Goal: Use online tool/utility: Use online tool/utility

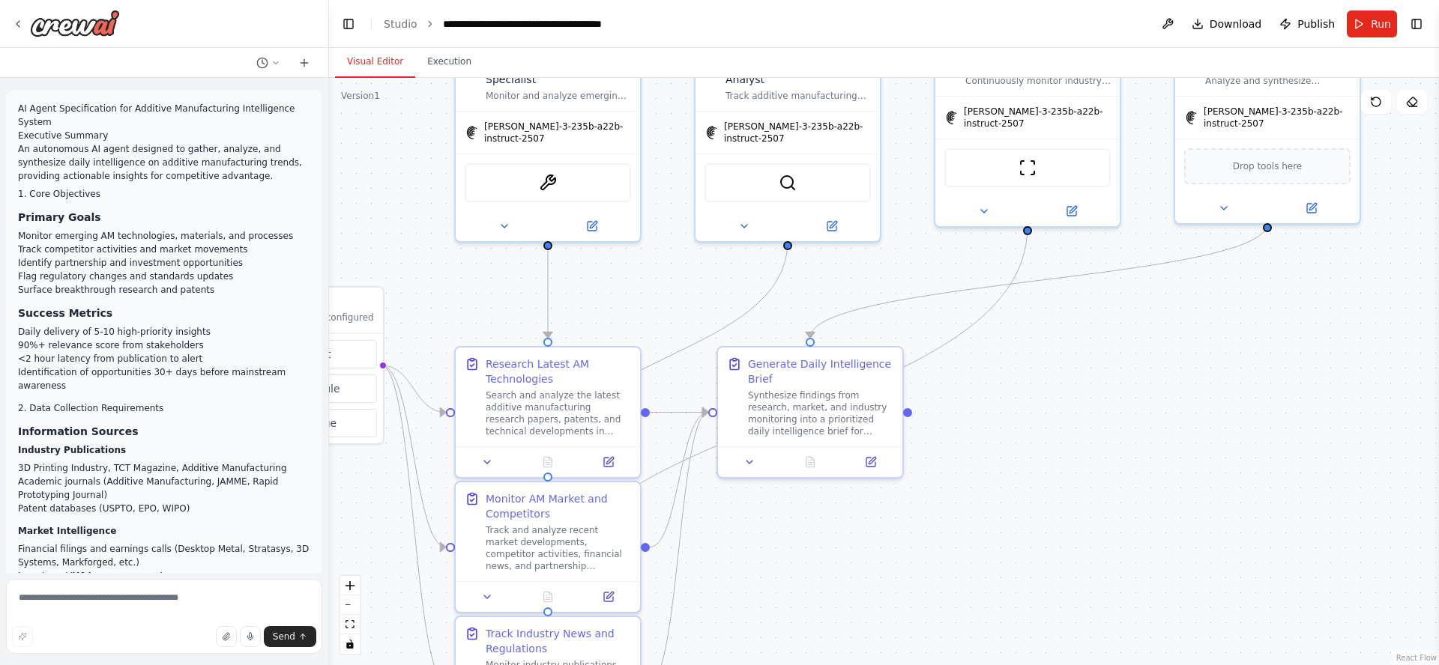
scroll to position [4361, 0]
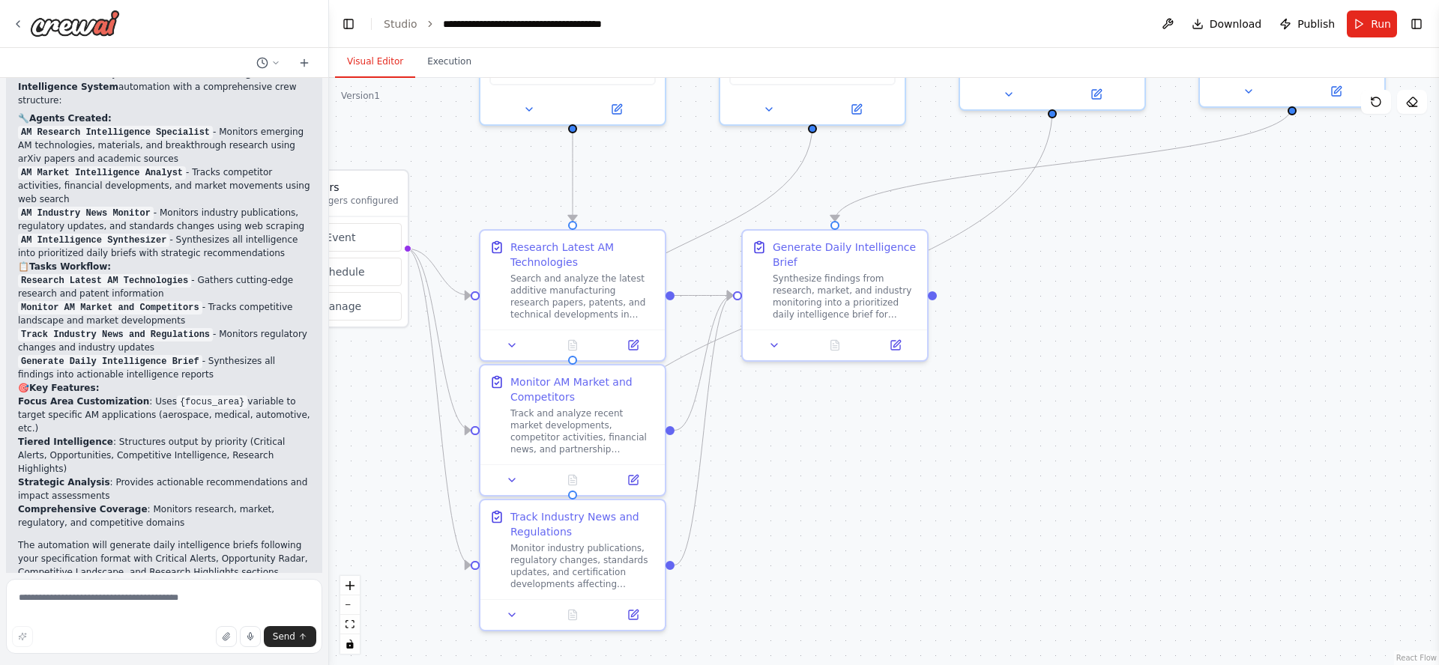
click at [1120, 324] on div ".deletable-edge-delete-btn { width: 20px; height: 20px; border: 0px solid #ffff…" at bounding box center [884, 371] width 1110 height 587
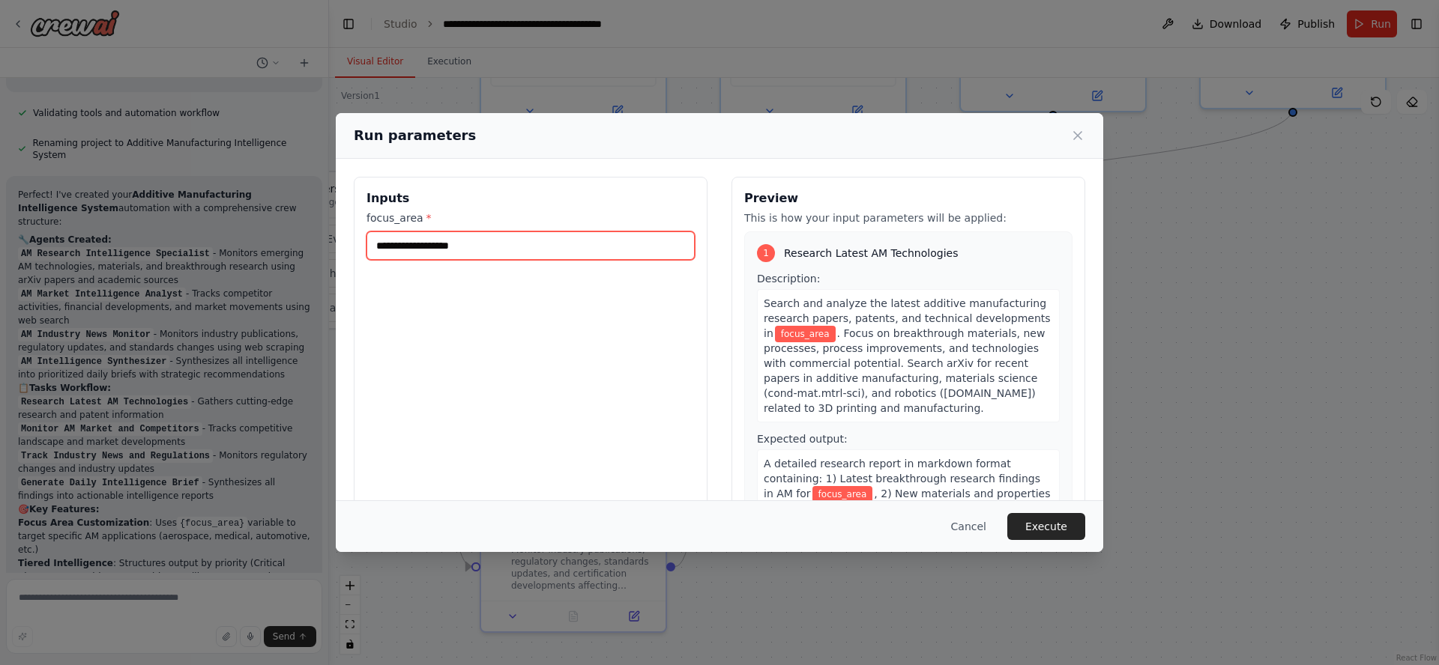
click at [499, 250] on input "focus_area *" at bounding box center [530, 246] width 328 height 28
click at [506, 244] on input "focus_area *" at bounding box center [530, 246] width 328 height 28
type input "*"
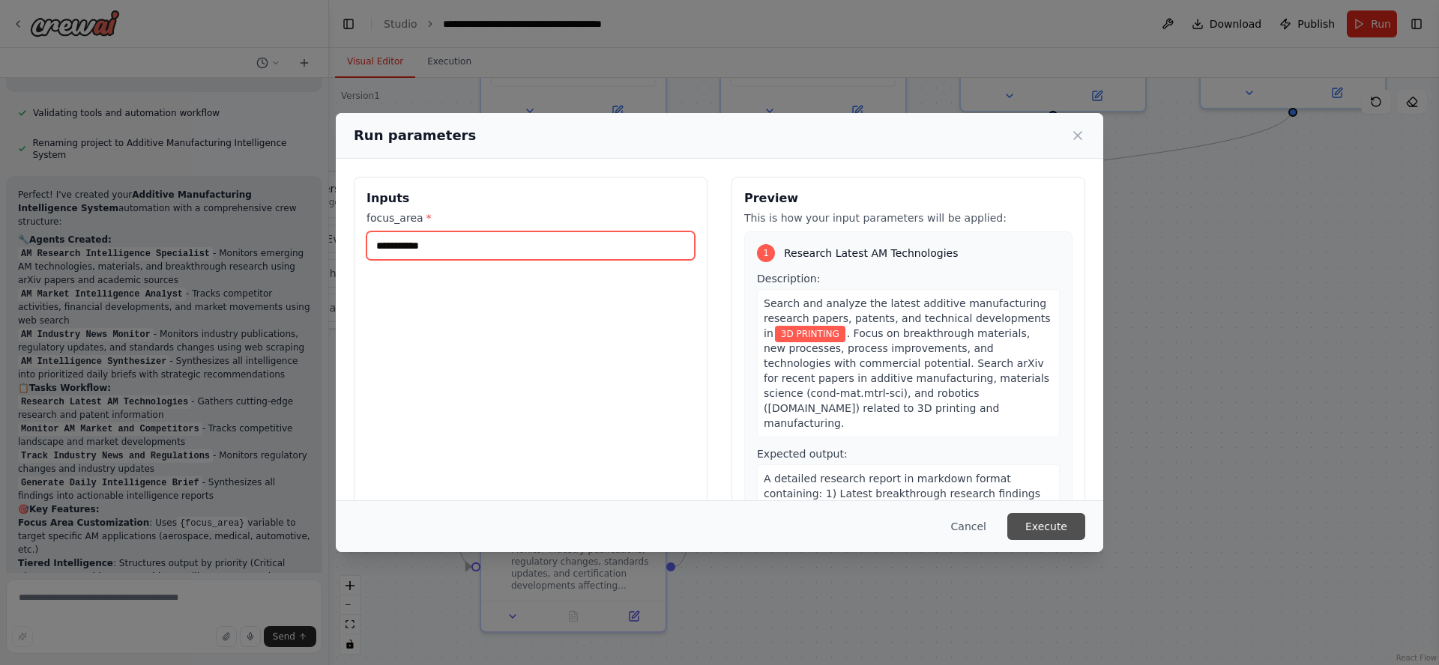
type input "**********"
click at [1060, 534] on button "Execute" at bounding box center [1046, 526] width 78 height 27
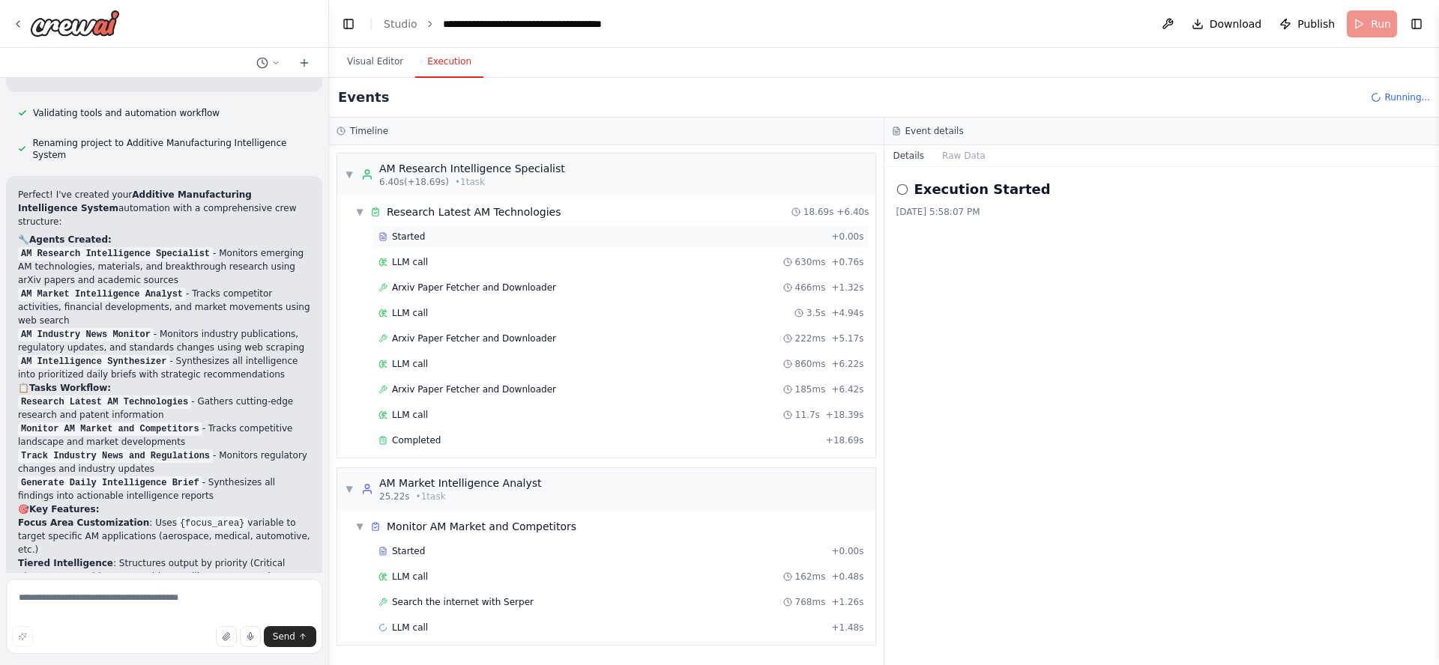
click at [392, 237] on span "Started" at bounding box center [408, 237] width 33 height 12
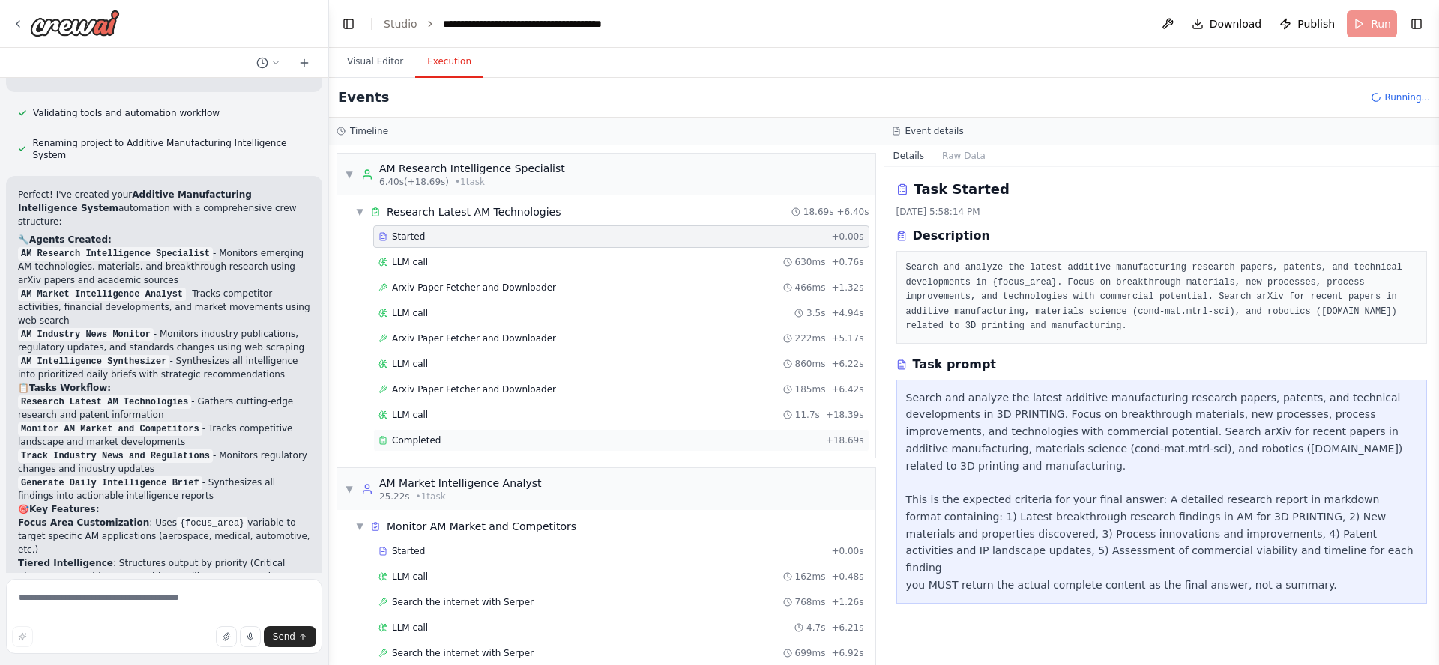
click at [468, 441] on div "Completed" at bounding box center [598, 441] width 441 height 12
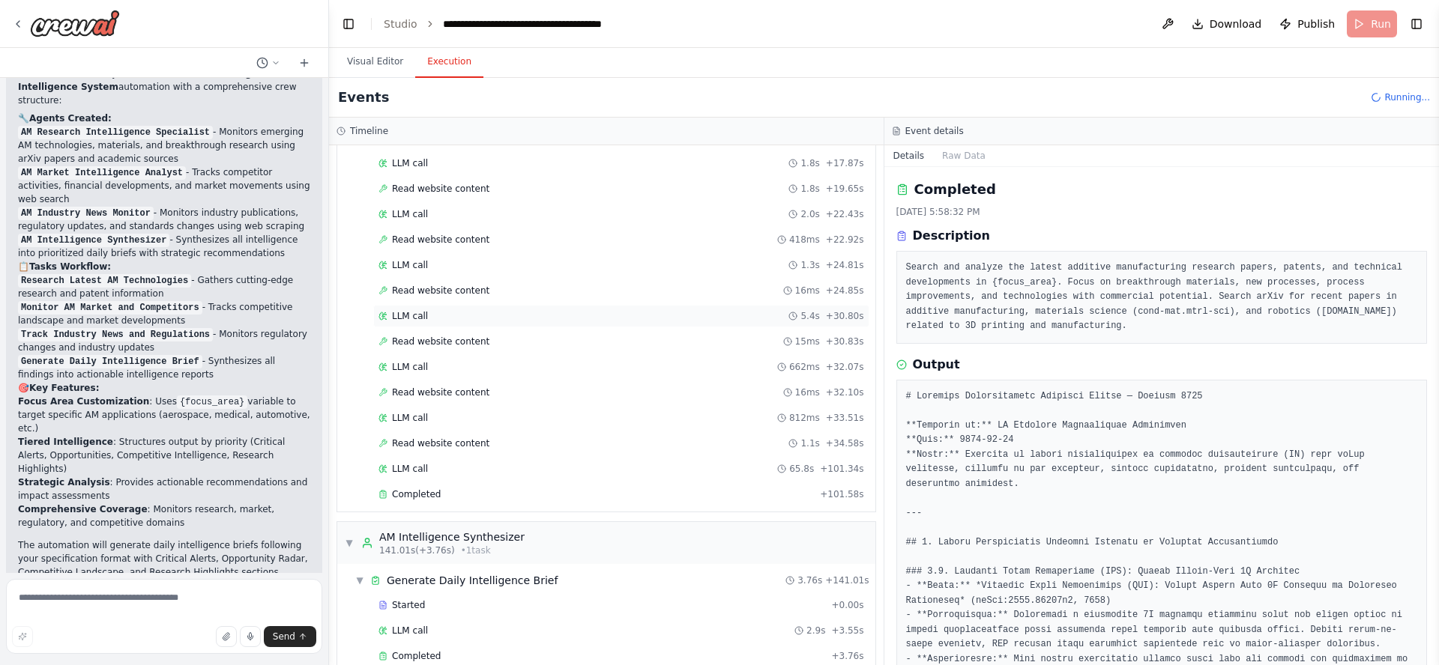
scroll to position [907, 0]
